Goal: Information Seeking & Learning: Learn about a topic

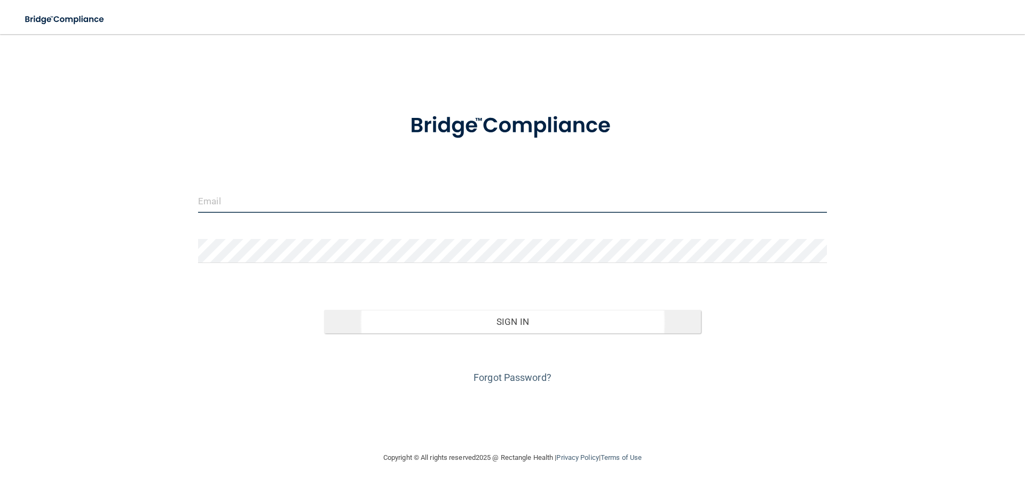
type input "[PERSON_NAME][EMAIL_ADDRESS][DOMAIN_NAME]"
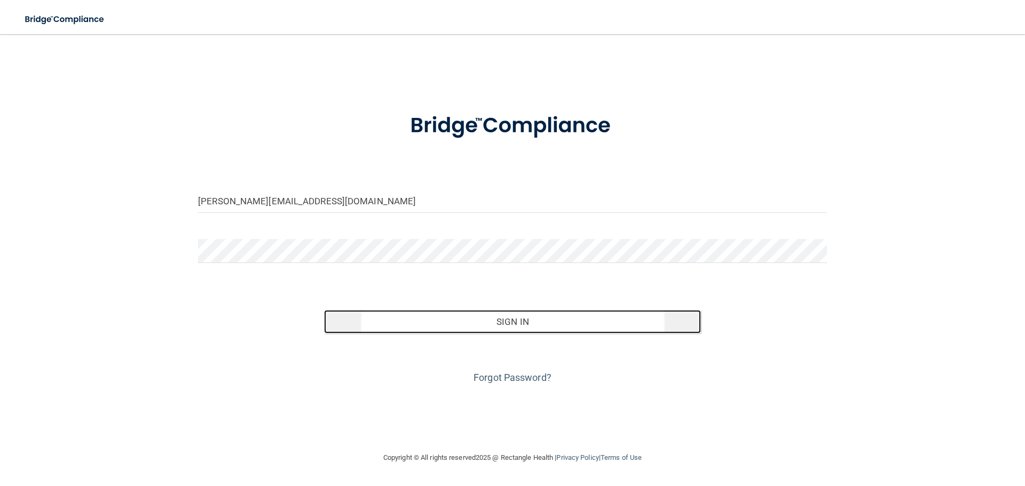
click at [490, 320] on button "Sign In" at bounding box center [512, 321] width 377 height 23
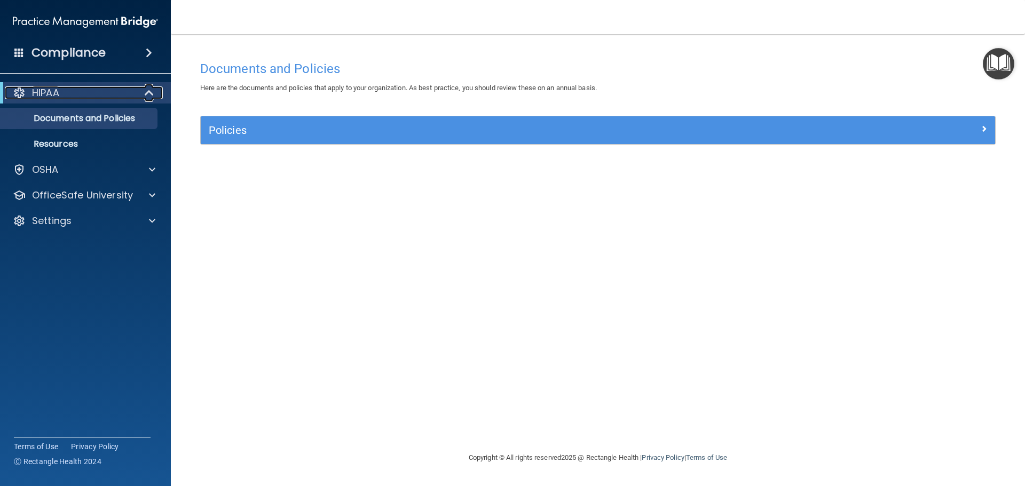
click at [148, 92] on span at bounding box center [150, 92] width 9 height 13
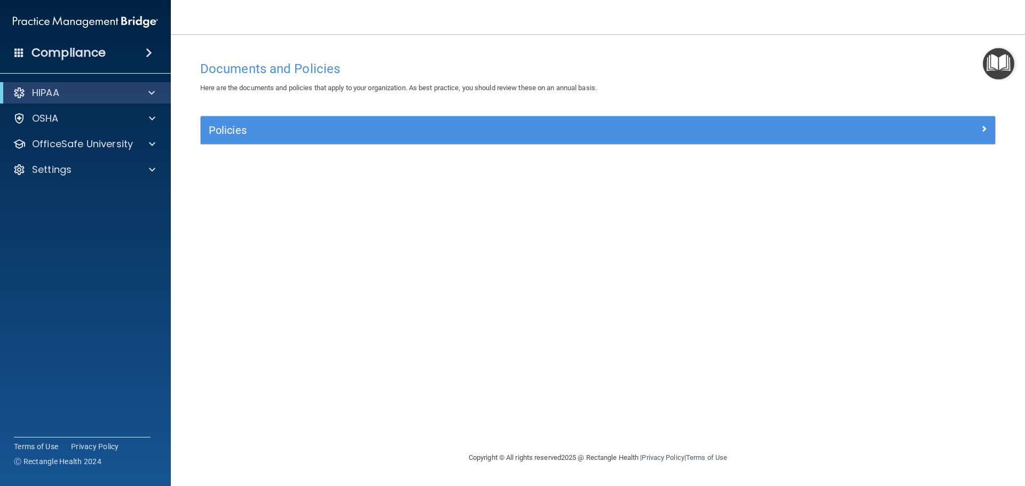
click at [148, 55] on span at bounding box center [149, 52] width 6 height 13
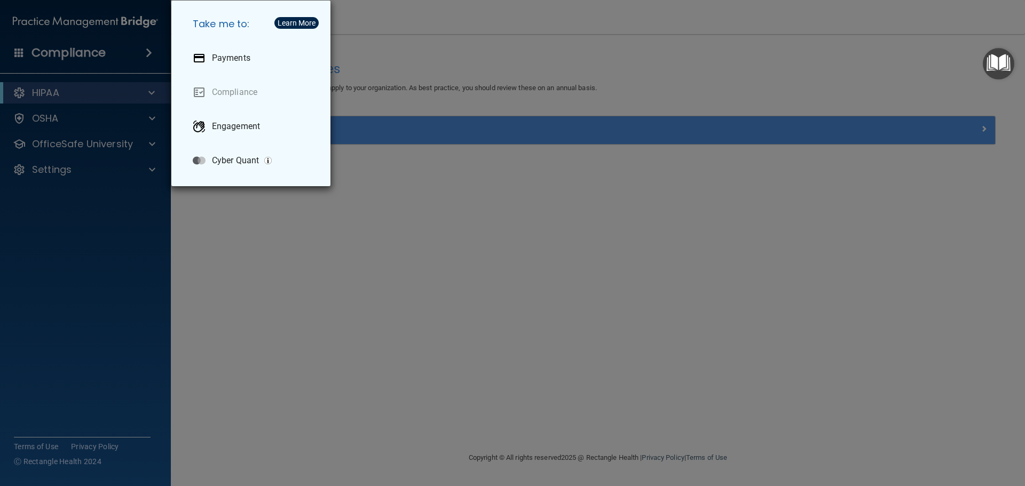
click at [148, 55] on div "Take me to: Payments Compliance Engagement Cyber Quant" at bounding box center [512, 243] width 1025 height 486
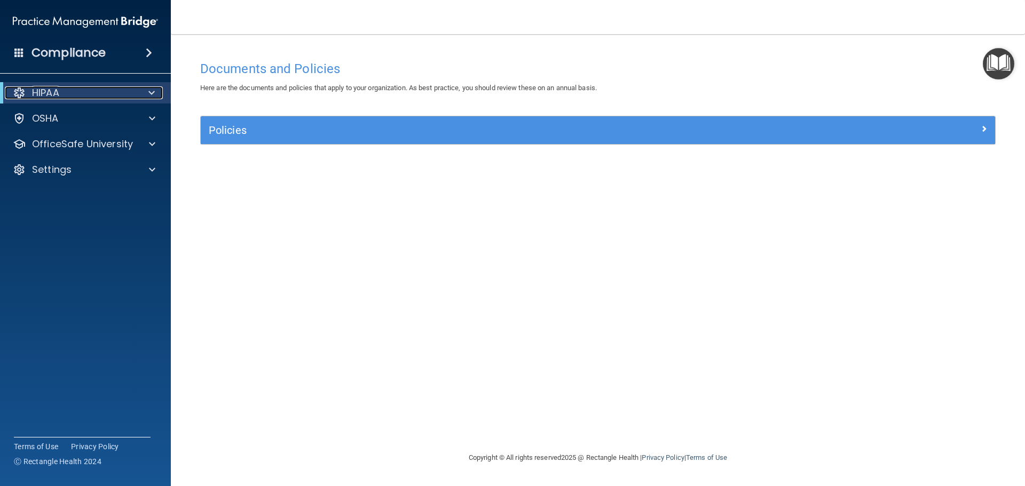
click at [153, 91] on span at bounding box center [151, 92] width 6 height 13
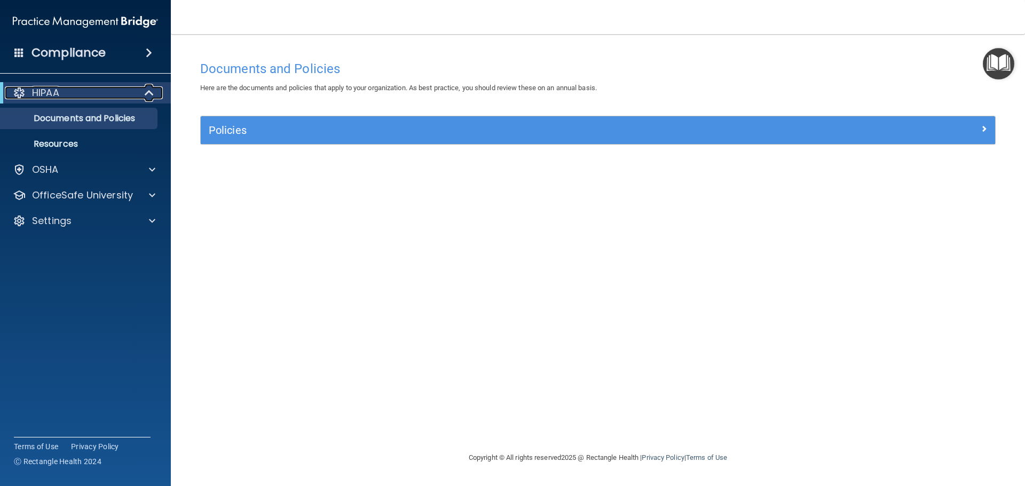
click at [153, 91] on span at bounding box center [150, 92] width 9 height 13
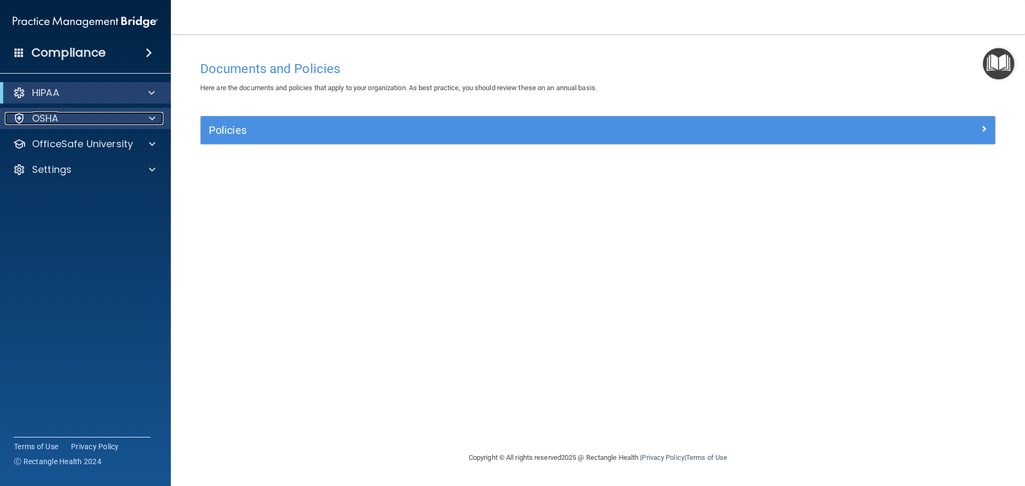
click at [154, 115] on span at bounding box center [152, 118] width 6 height 13
click at [151, 143] on span at bounding box center [152, 144] width 6 height 13
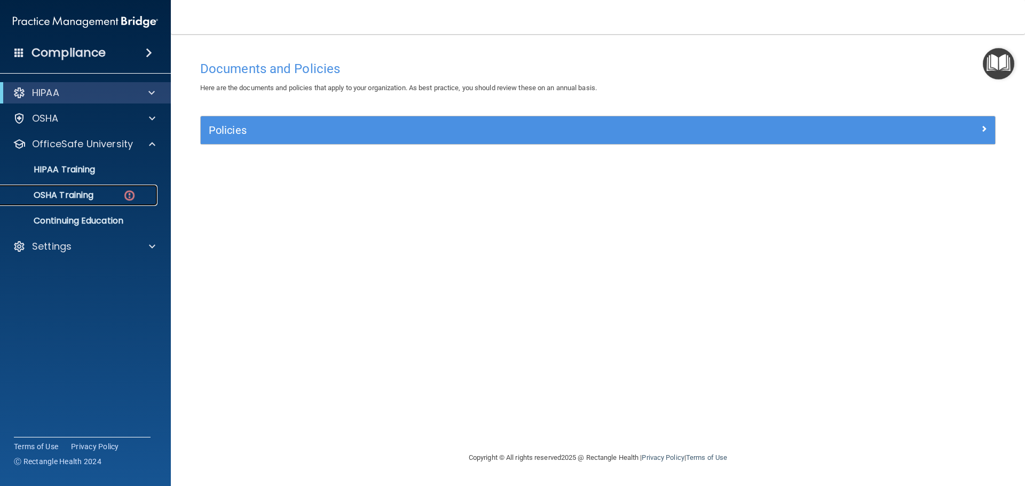
click at [83, 198] on p "OSHA Training" at bounding box center [50, 195] width 86 height 11
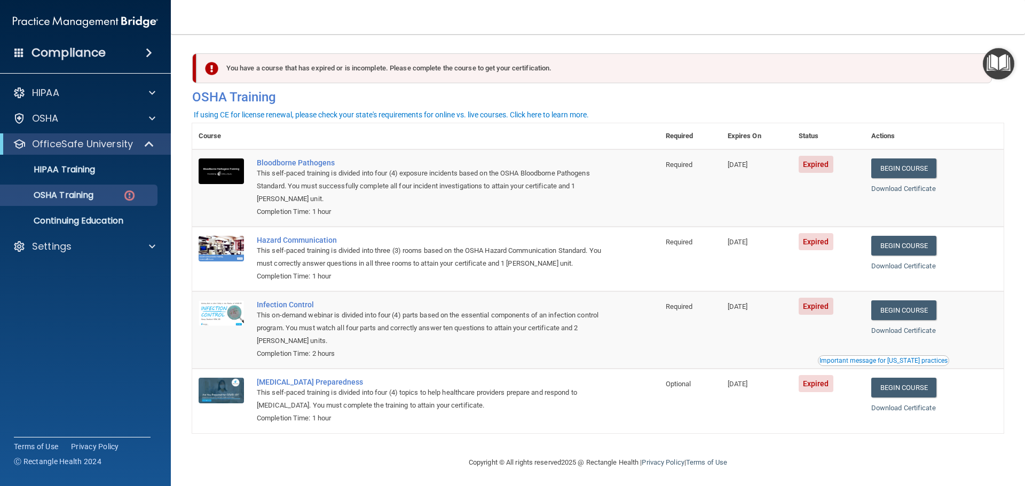
click at [62, 57] on h4 "Compliance" at bounding box center [68, 52] width 74 height 15
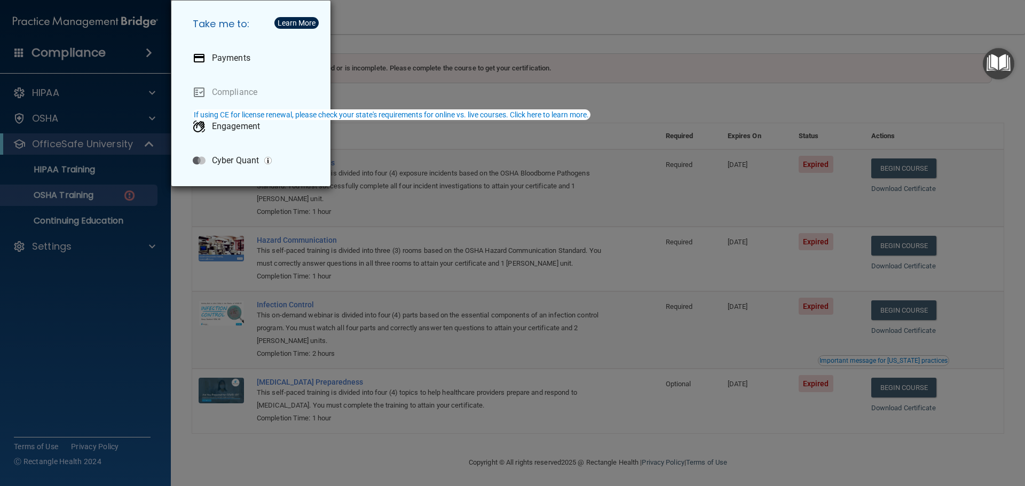
click at [498, 35] on div "Take me to: Payments Compliance Engagement Cyber Quant" at bounding box center [512, 243] width 1025 height 486
